Goal: Task Accomplishment & Management: Use online tool/utility

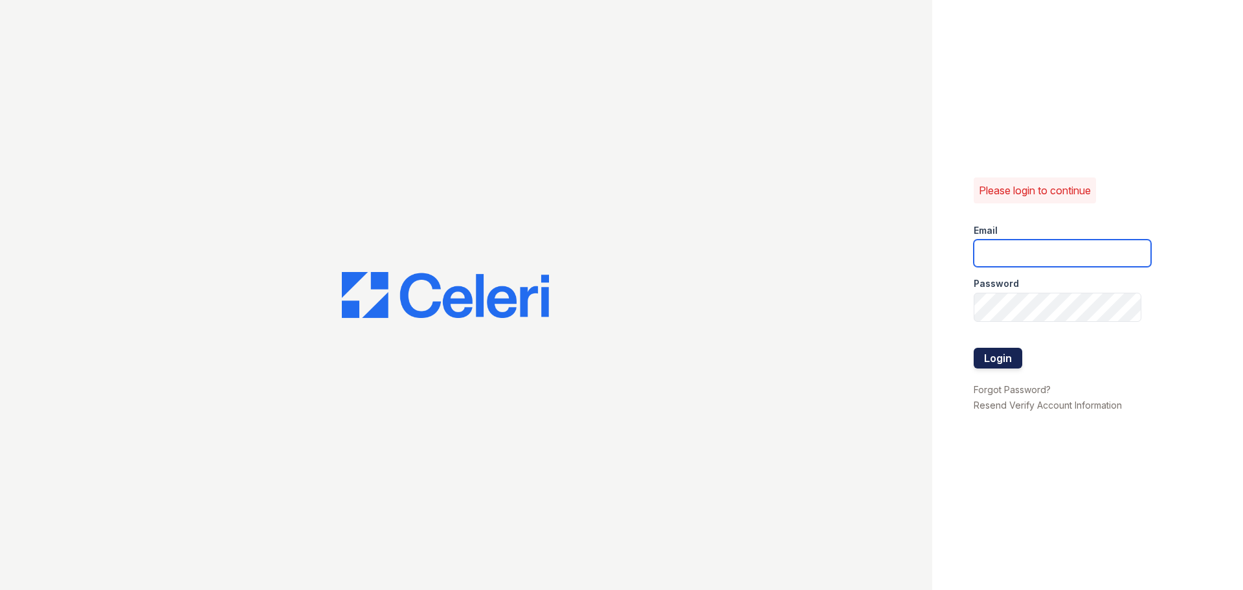
type input "spuga@trinity-pm.com"
click at [990, 361] on button "Login" at bounding box center [998, 358] width 49 height 21
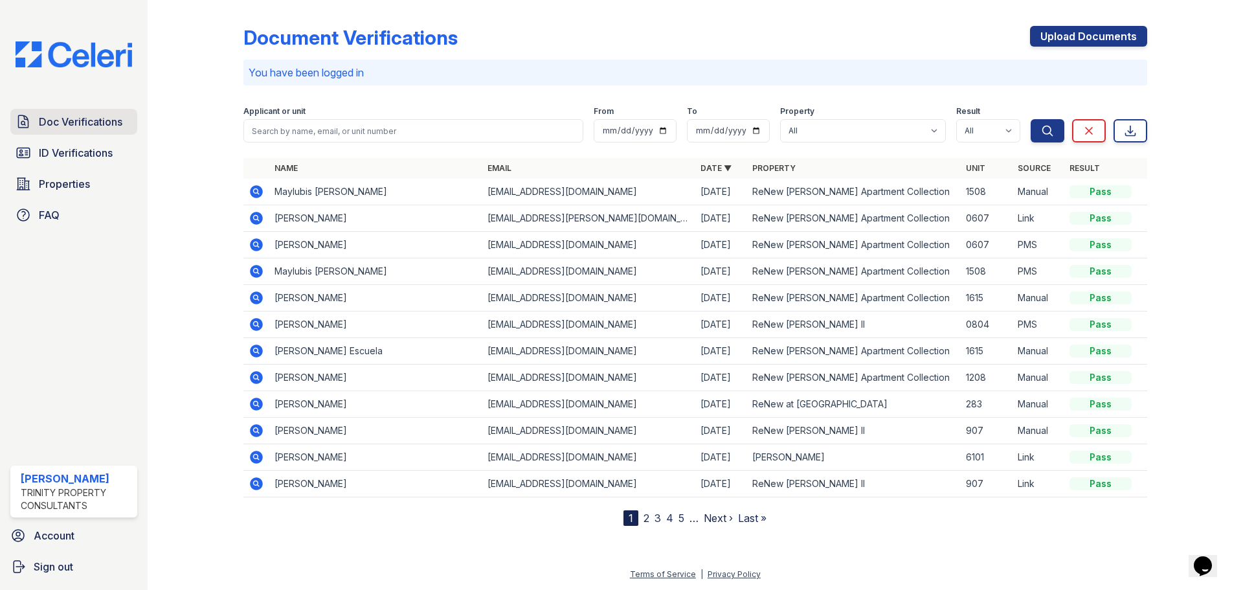
click at [61, 129] on span "Doc Verifications" at bounding box center [81, 122] width 84 height 16
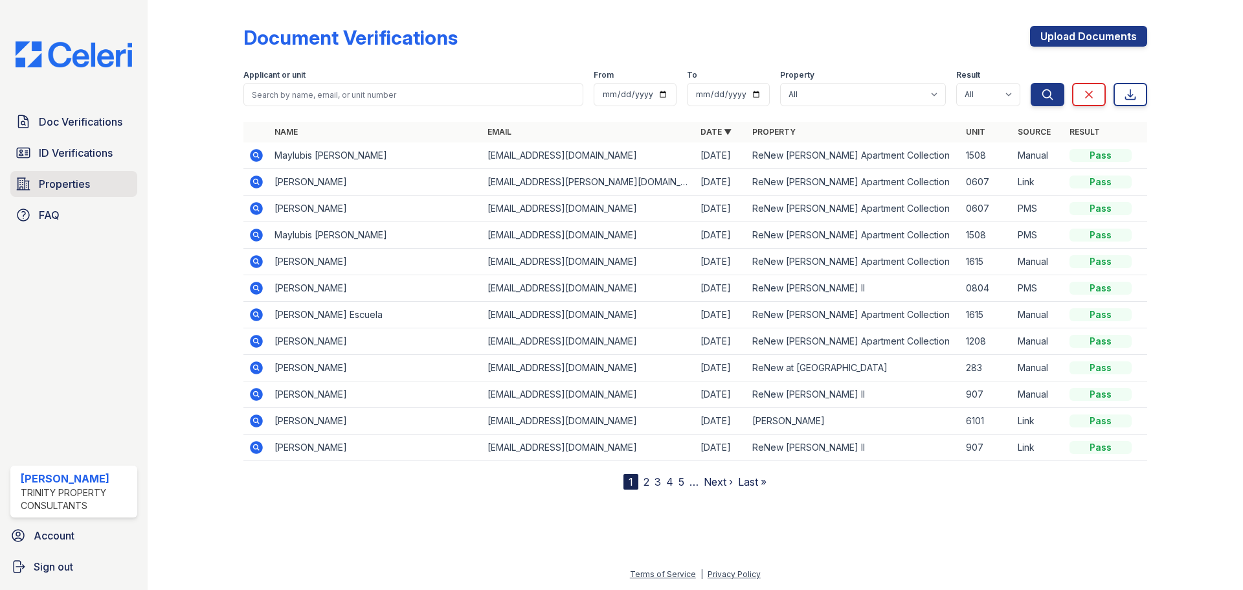
click at [73, 192] on span "Properties" at bounding box center [64, 184] width 51 height 16
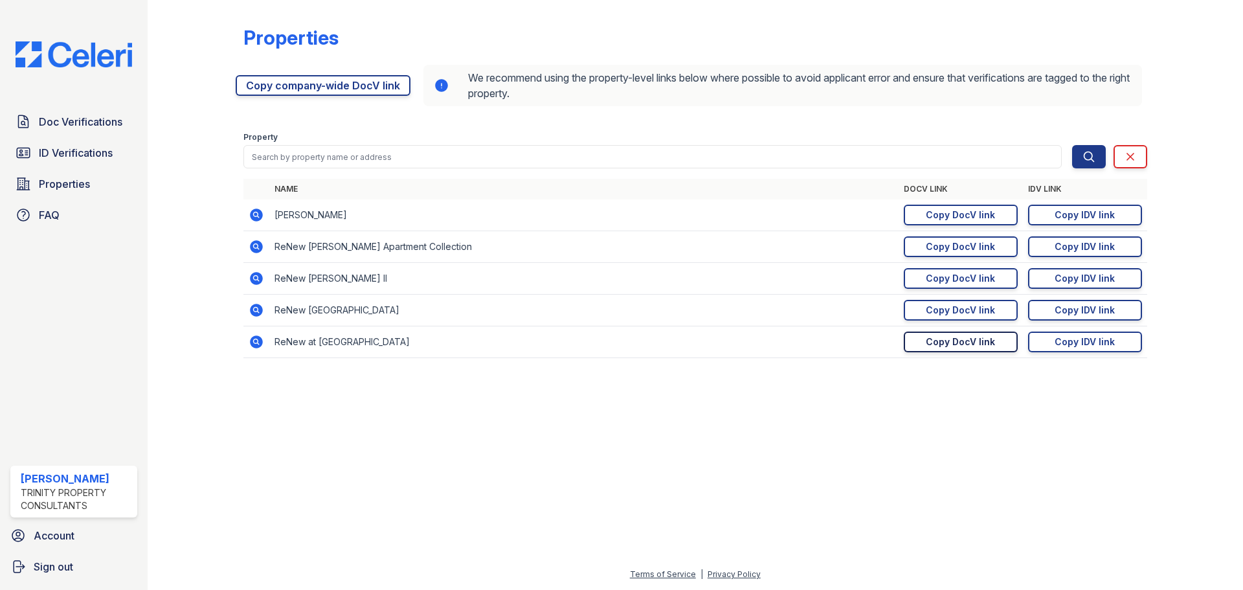
click at [957, 348] on div "Copy DocV link" at bounding box center [960, 341] width 69 height 13
